Goal: Information Seeking & Learning: Learn about a topic

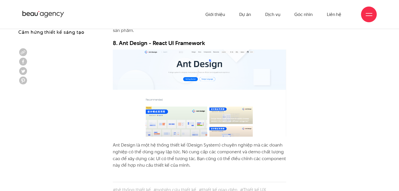
scroll to position [2356, 0]
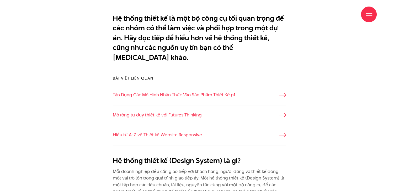
scroll to position [420, 0]
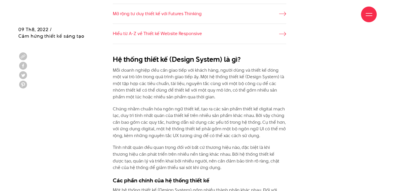
click at [169, 72] on p "Mỗi doanh nghiệp đều cần giao tiếp với khách hàng, người dùng và thiết kế đóng …" at bounding box center [199, 84] width 173 height 34
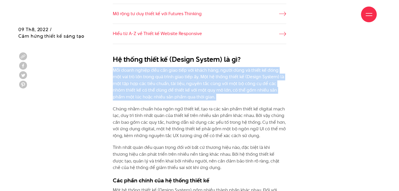
click at [169, 72] on p "Mỗi doanh nghiệp đều cần giao tiếp với khách hàng, người dùng và thiết kế đóng …" at bounding box center [199, 84] width 173 height 34
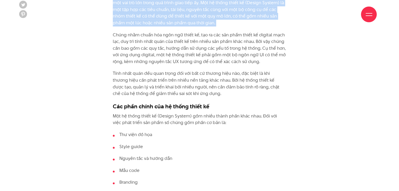
scroll to position [498, 0]
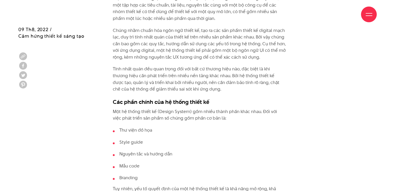
click at [144, 127] on li "Thư viện đồ họa" at bounding box center [199, 130] width 173 height 7
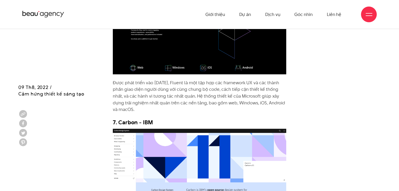
scroll to position [2124, 0]
